Goal: Check status: Check status

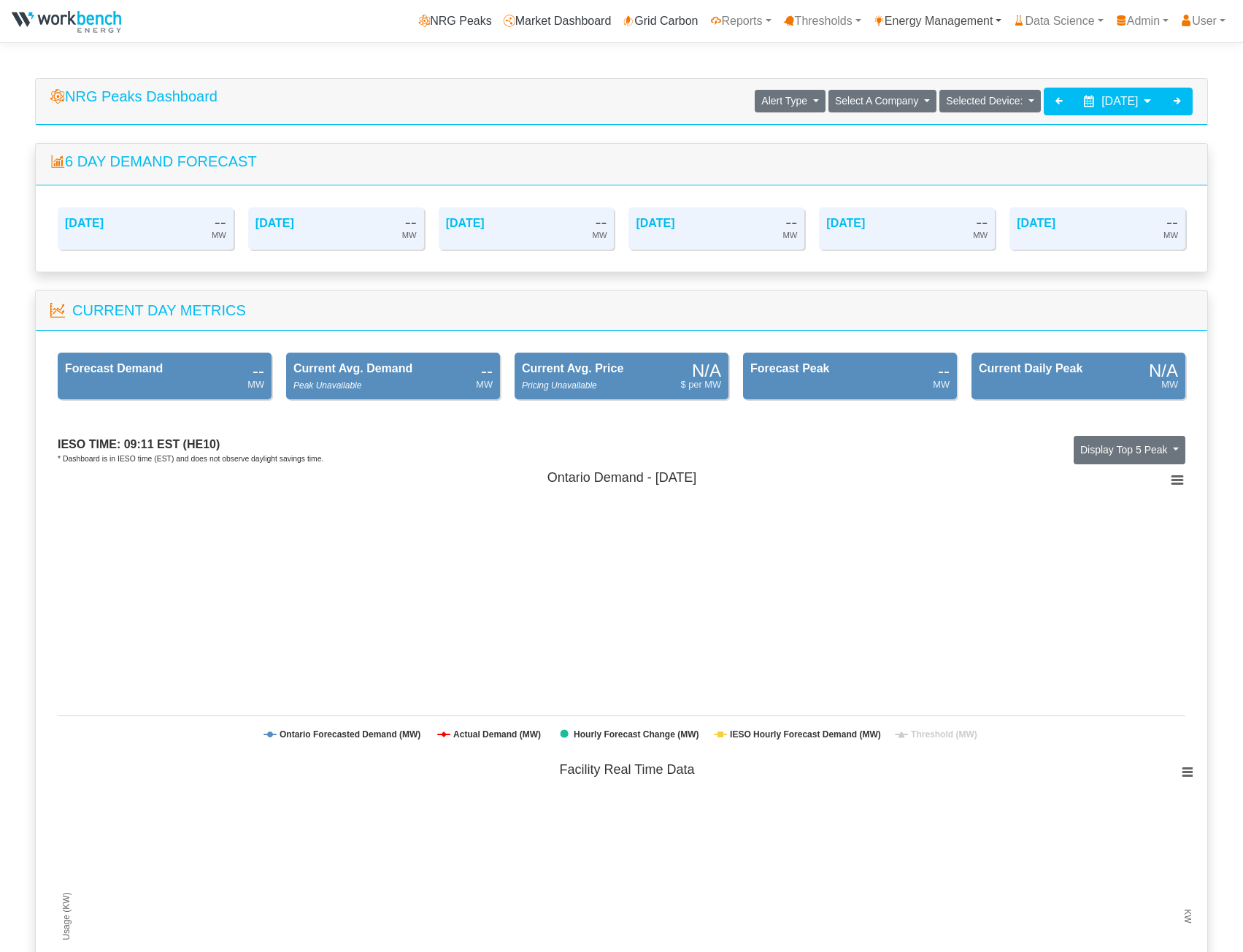
click at [920, 23] on link "Energy Management" at bounding box center [937, 21] width 141 height 29
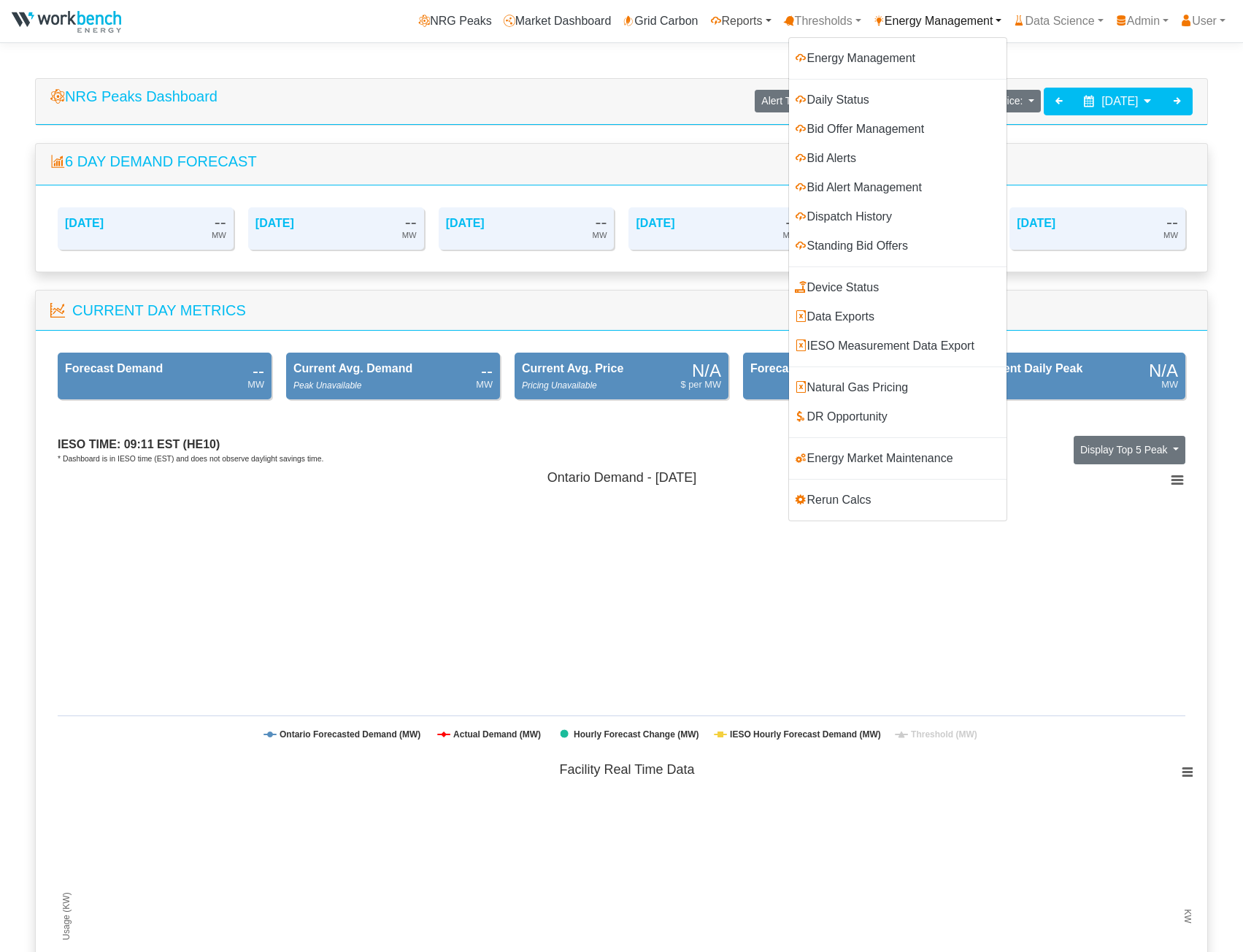
click at [747, 32] on link "Reports" at bounding box center [741, 21] width 73 height 29
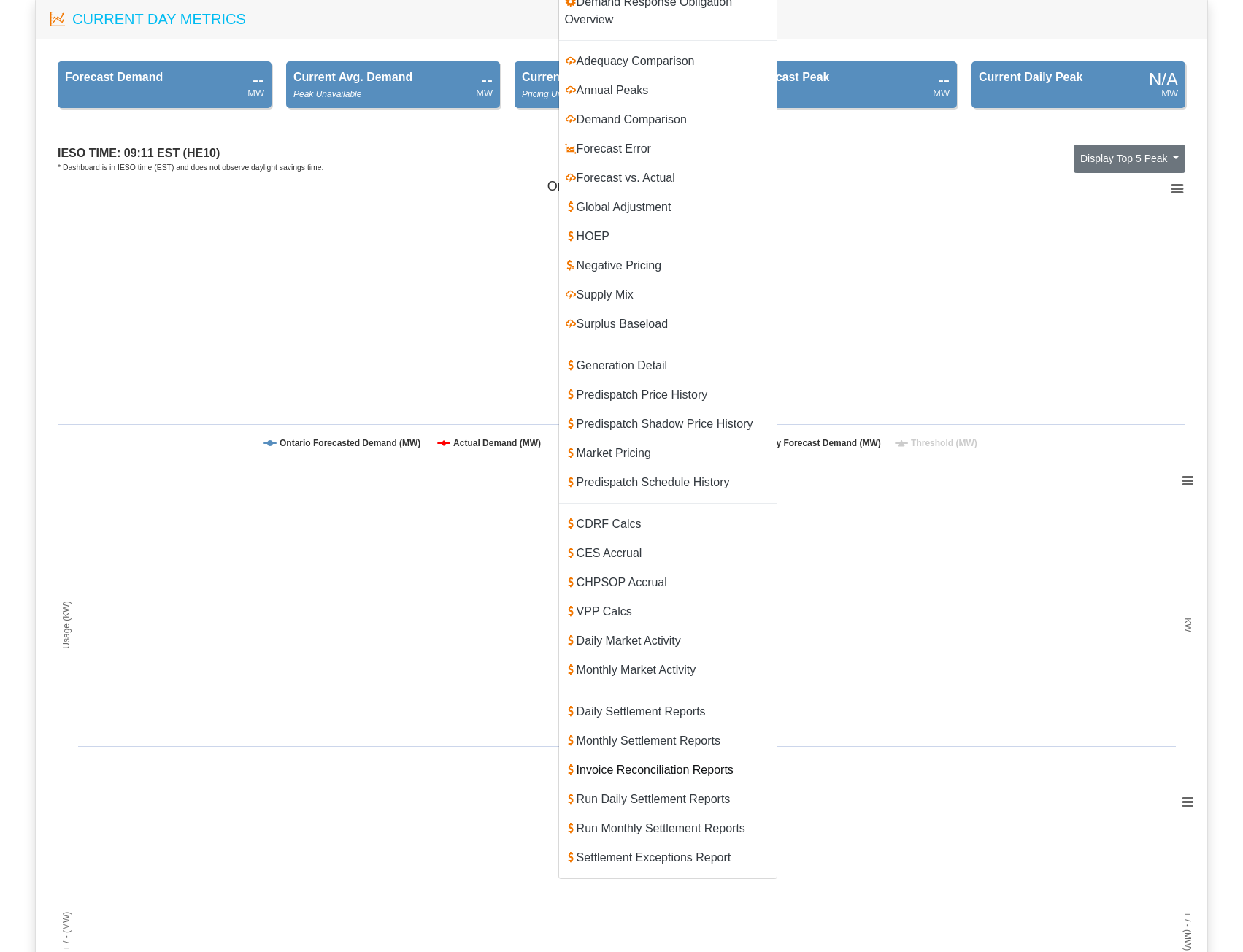
scroll to position [292, 0]
click at [637, 697] on link "Daily Settlement Reports" at bounding box center [668, 711] width 218 height 29
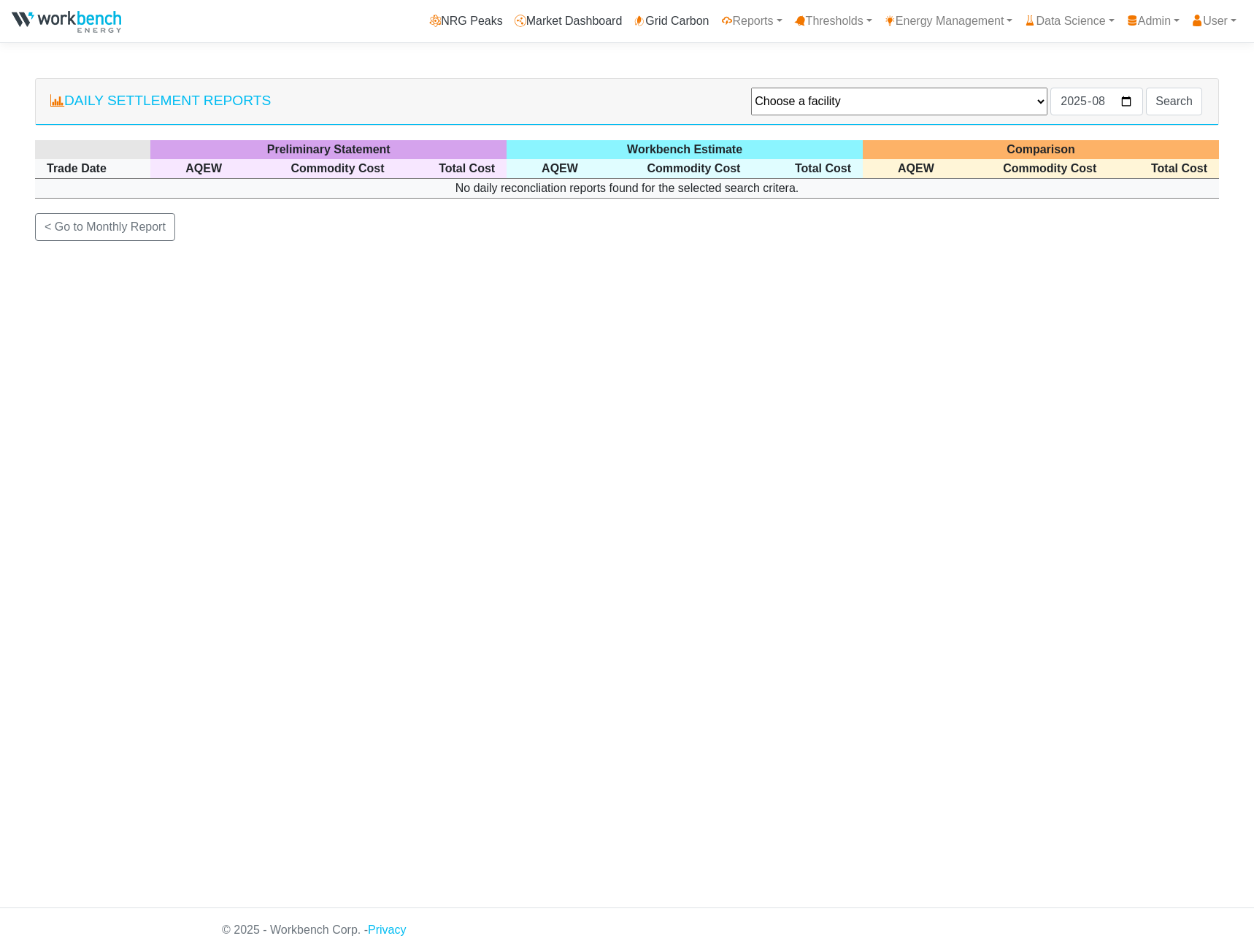
click at [964, 127] on div "Daily Settlement Reports Choose a facility Agnico Eagle - [GEOGRAPHIC_DATA] - M…" at bounding box center [627, 159] width 1184 height 163
click at [957, 107] on select "Choose a facility Agnico Eagle - [GEOGRAPHIC_DATA] - Macassa Arauco Ltd - Flake…" at bounding box center [899, 101] width 297 height 28
click at [799, 103] on select "Choose a facility Agnico Eagle - [GEOGRAPHIC_DATA] - Macassa Arauco Ltd - Flake…" at bounding box center [899, 101] width 297 height 28
click at [764, 101] on select "Choose a facility Agnico Eagle - [GEOGRAPHIC_DATA] - Macassa Arauco Ltd - Flake…" at bounding box center [899, 101] width 297 height 28
